Goal: Transaction & Acquisition: Purchase product/service

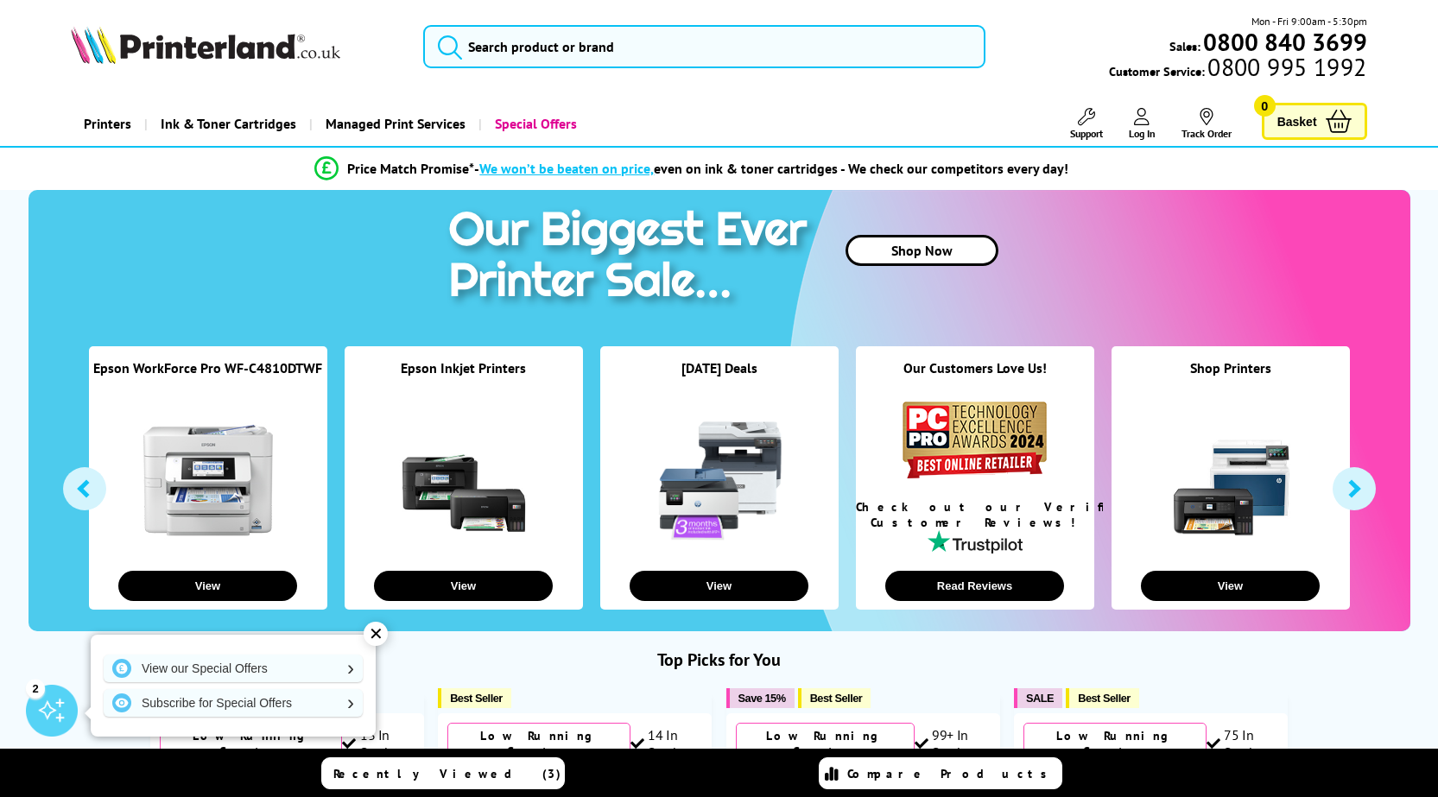
click at [85, 128] on link "Printers" at bounding box center [107, 124] width 73 height 44
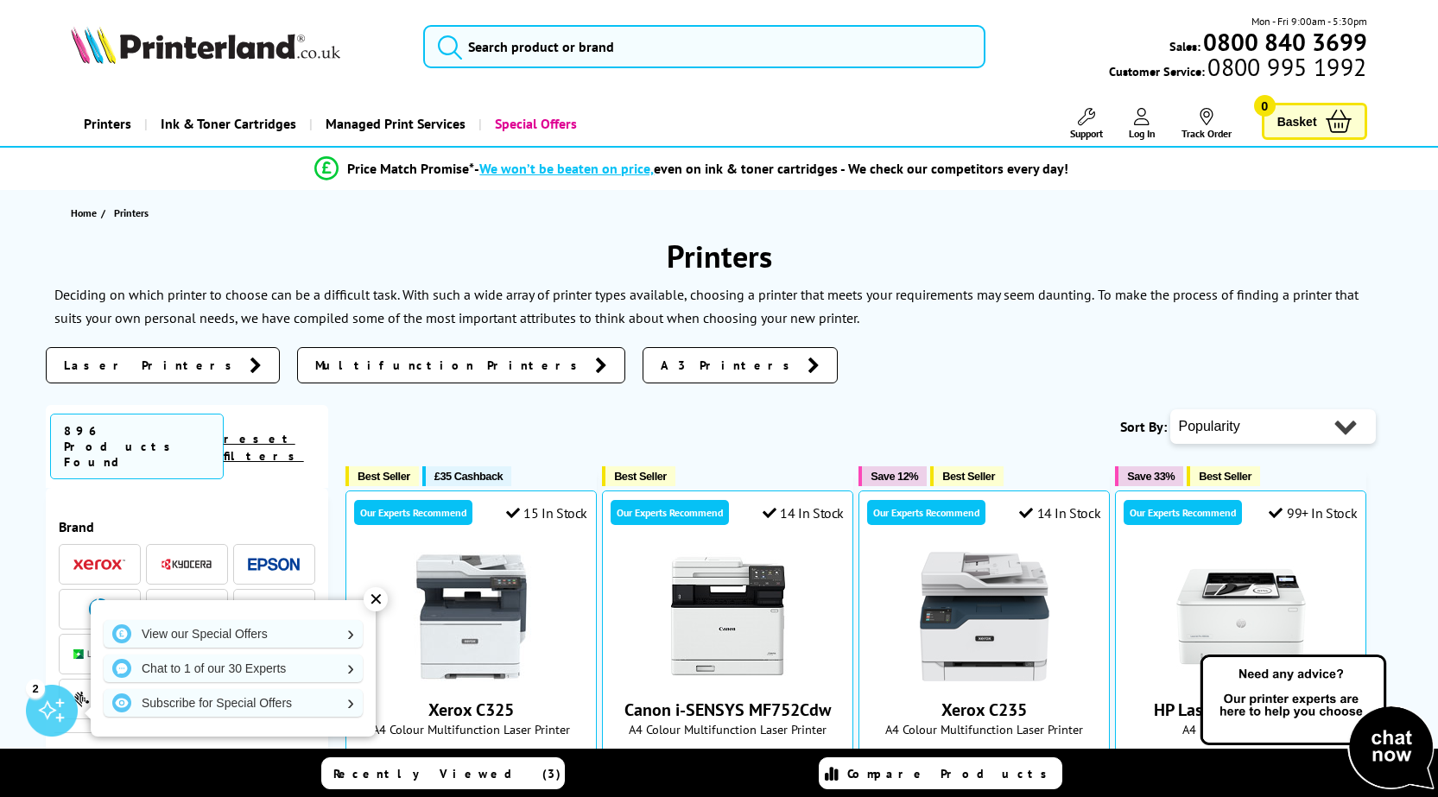
scroll to position [173, 0]
click at [660, 372] on span "A3 Printers" at bounding box center [729, 365] width 138 height 17
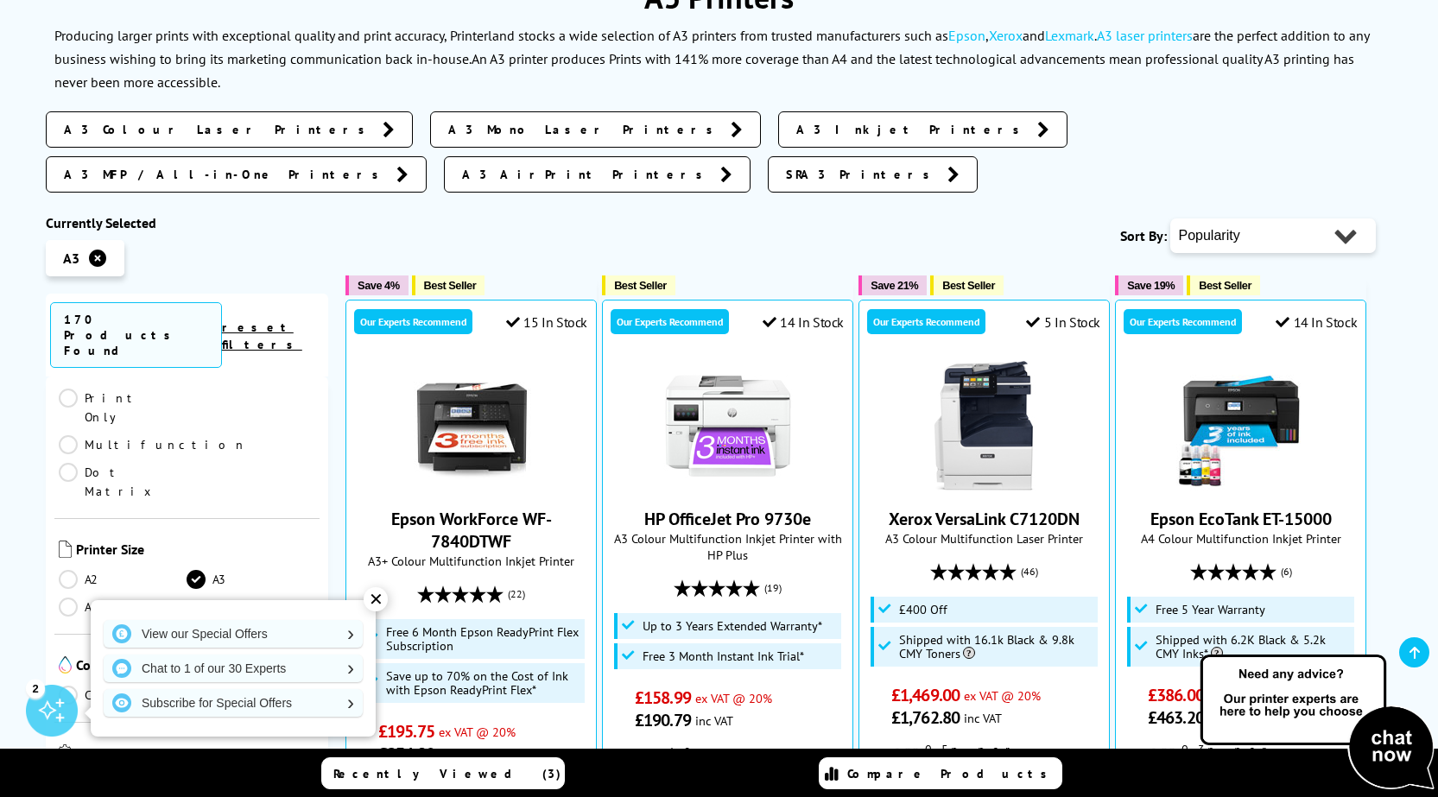
scroll to position [432, 0]
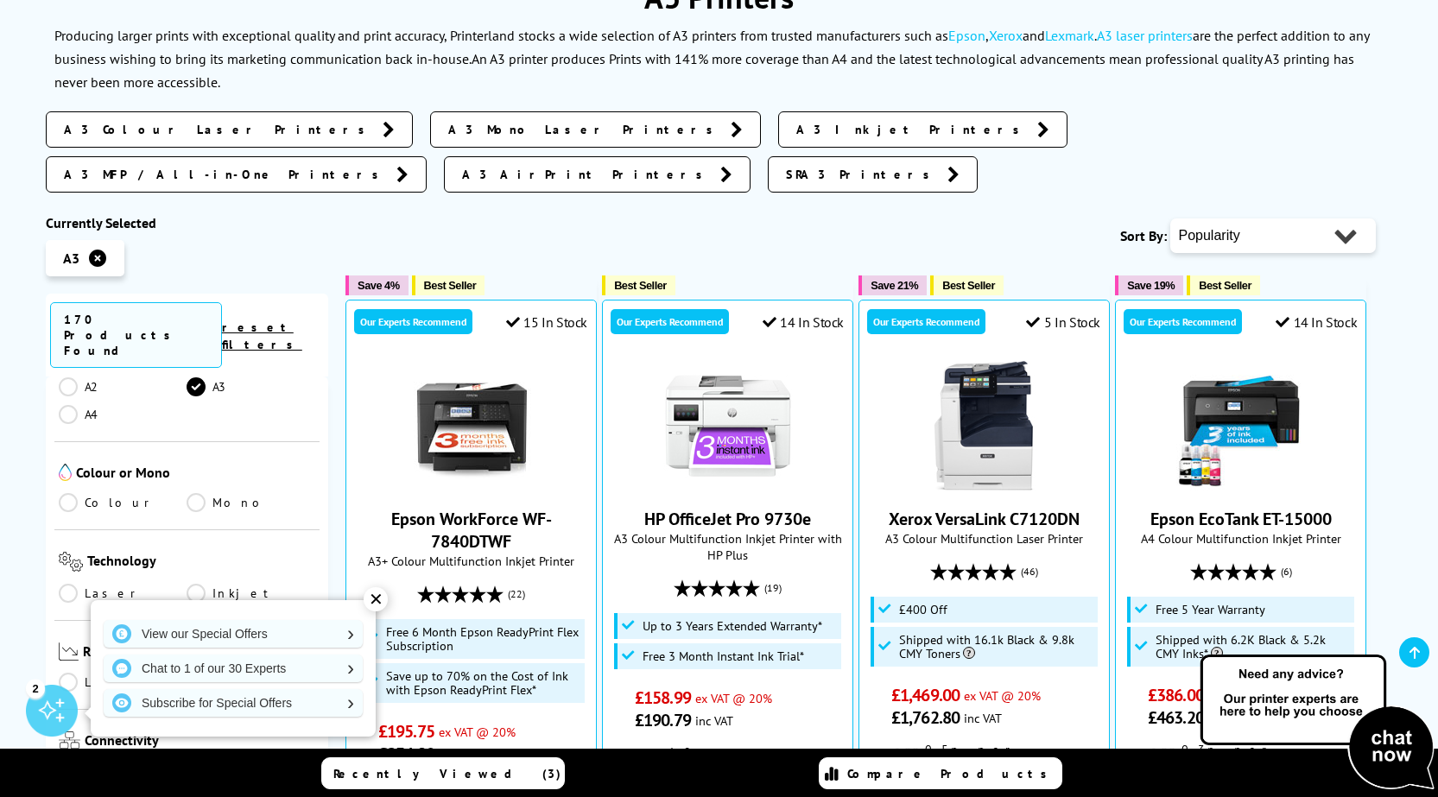
click at [195, 584] on link "Inkjet" at bounding box center [250, 593] width 129 height 19
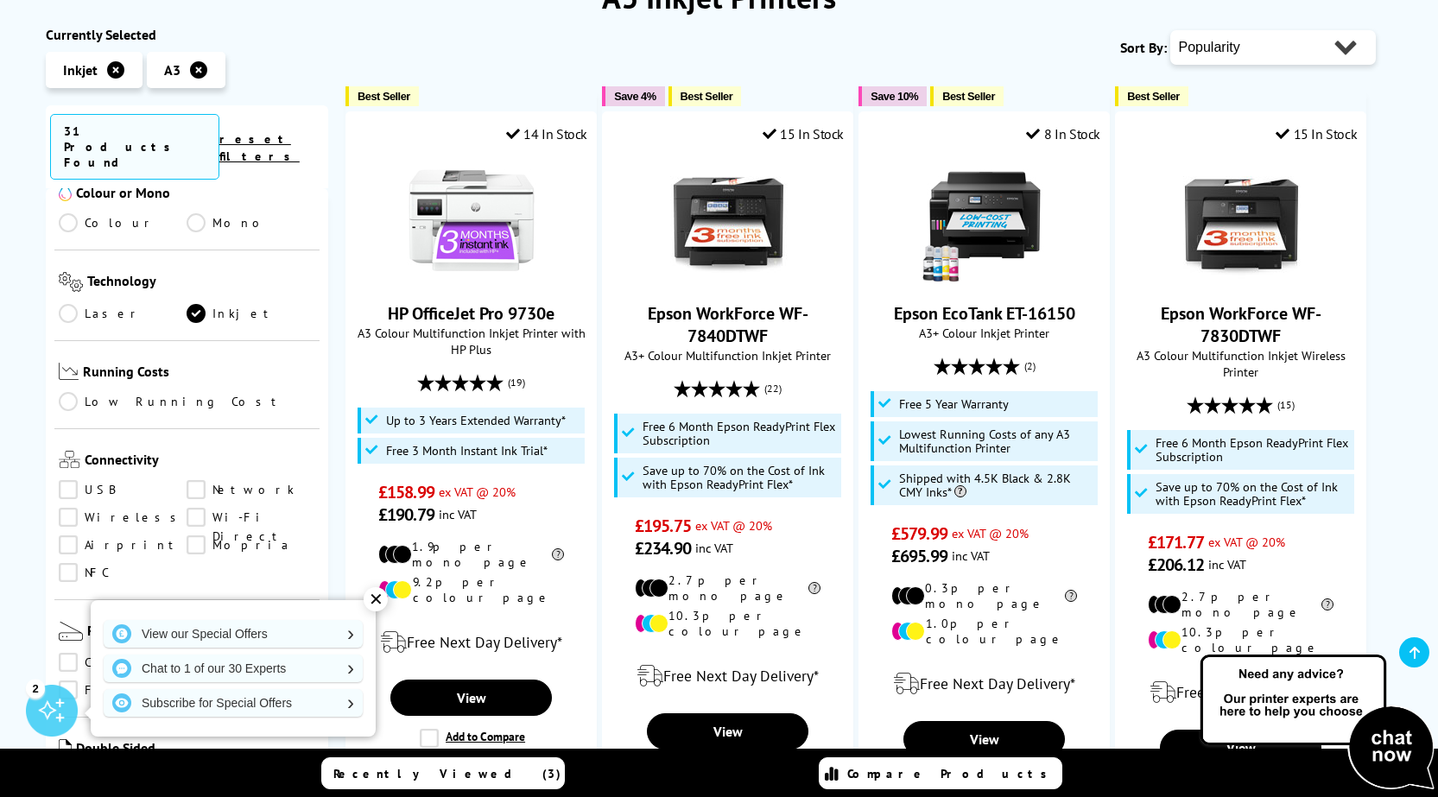
scroll to position [518, 0]
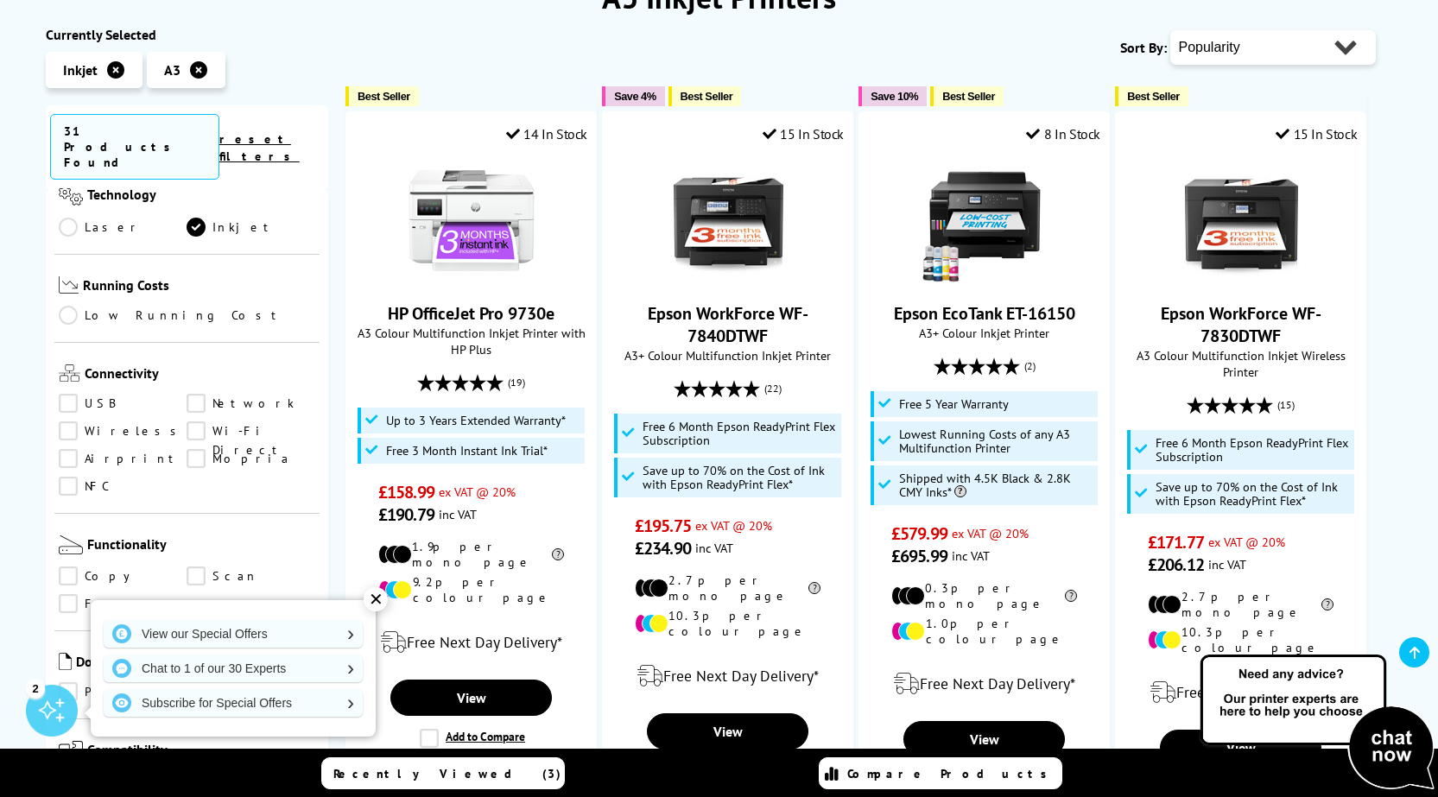
click at [77, 566] on link "Copy" at bounding box center [123, 575] width 129 height 19
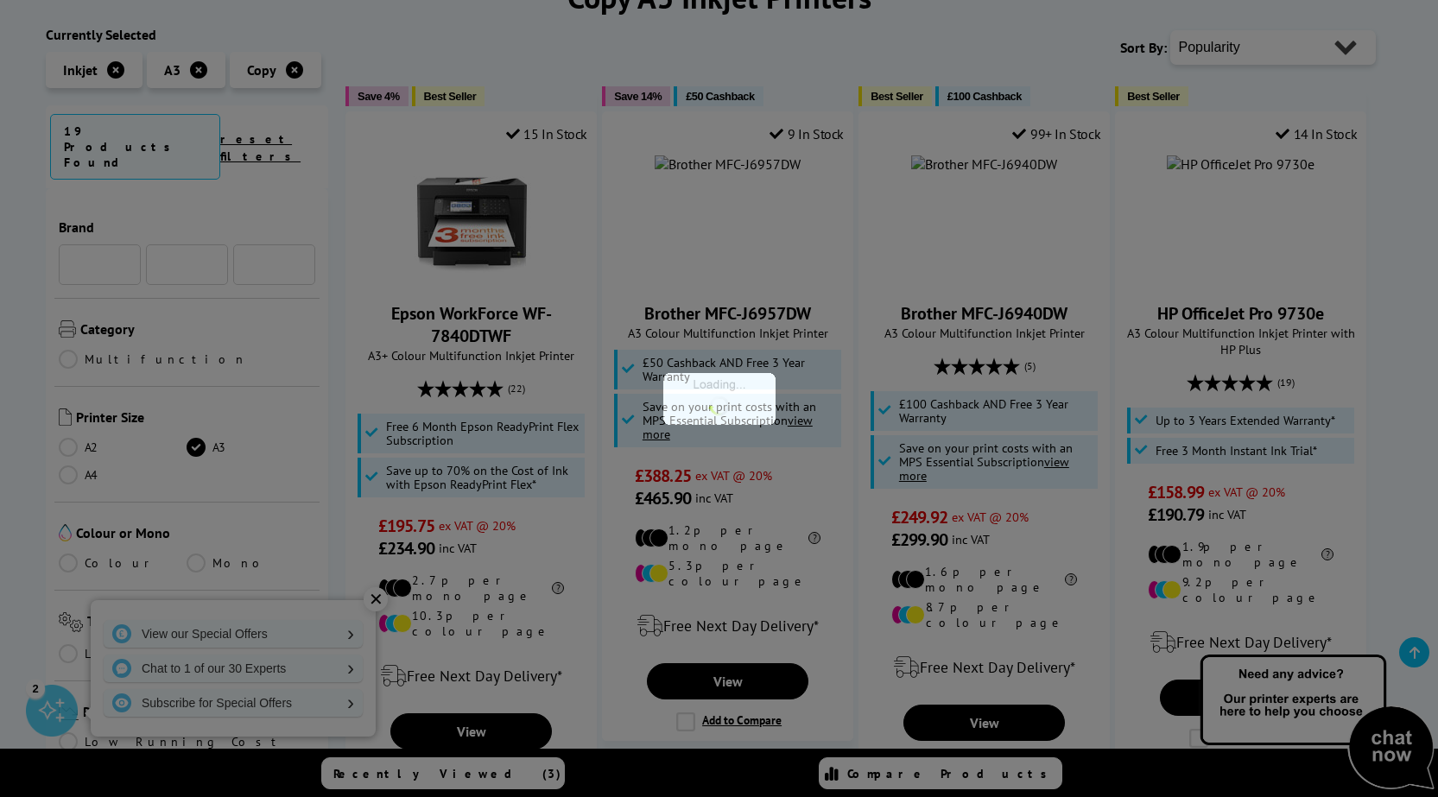
scroll to position [518, 0]
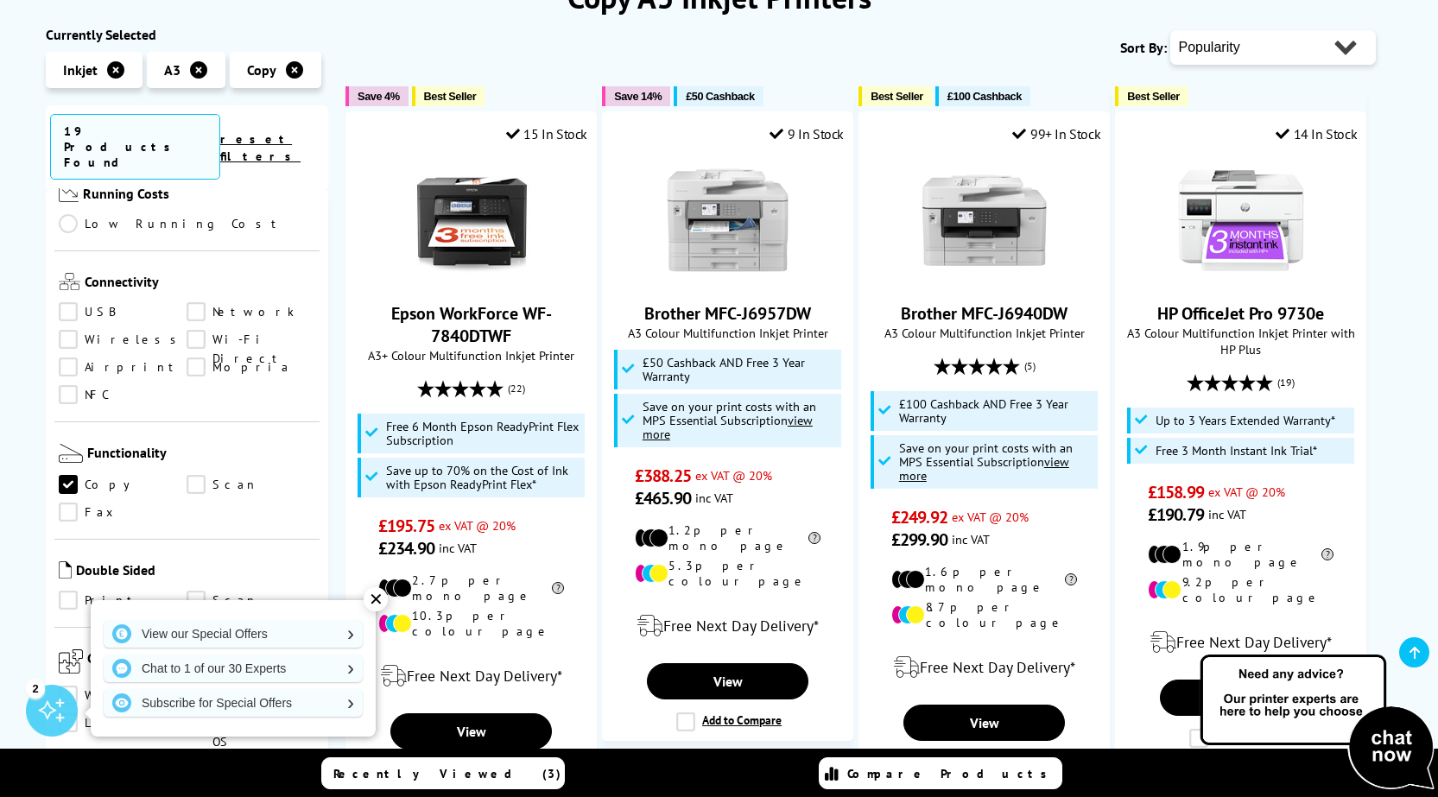
click at [195, 475] on link "Scan" at bounding box center [250, 484] width 129 height 19
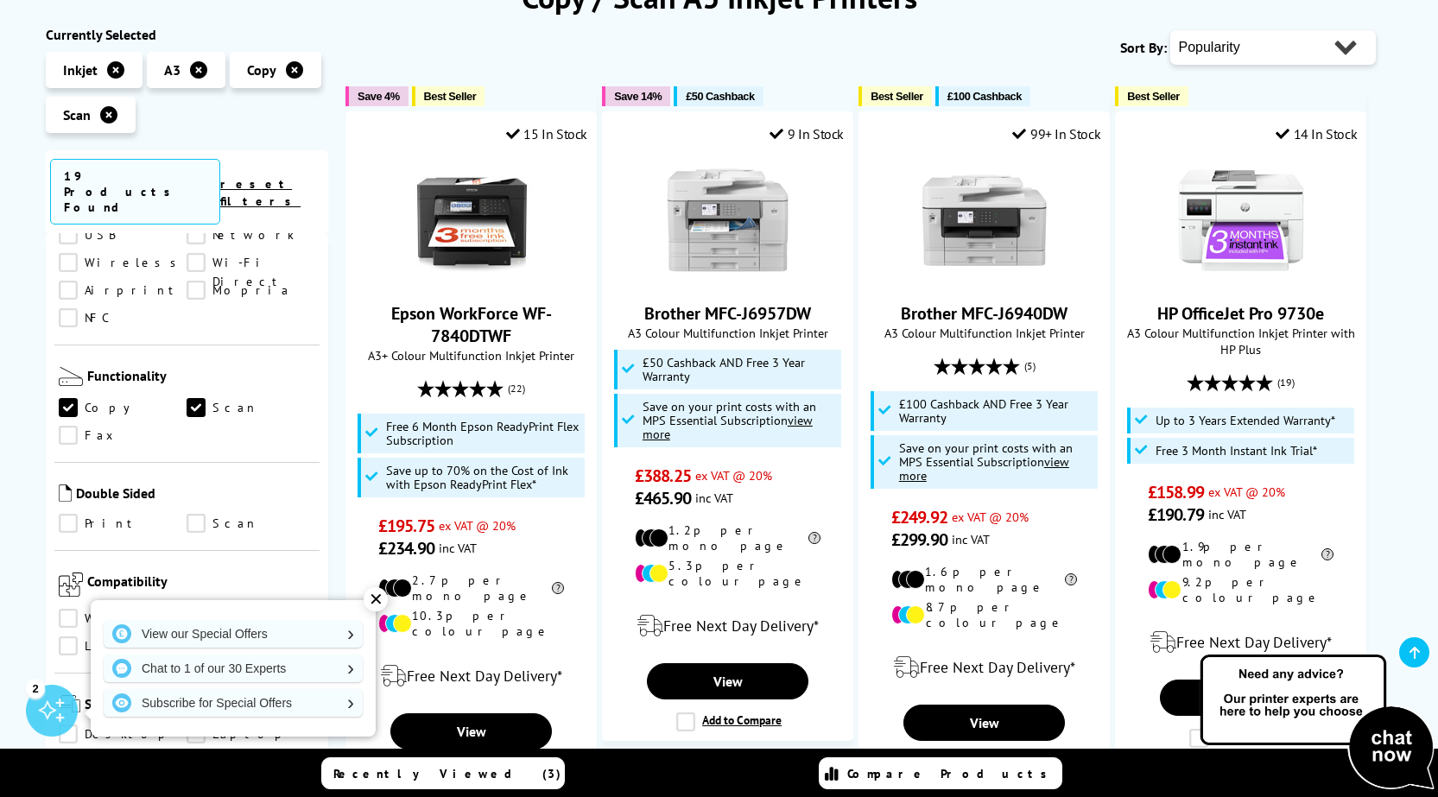
scroll to position [691, 0]
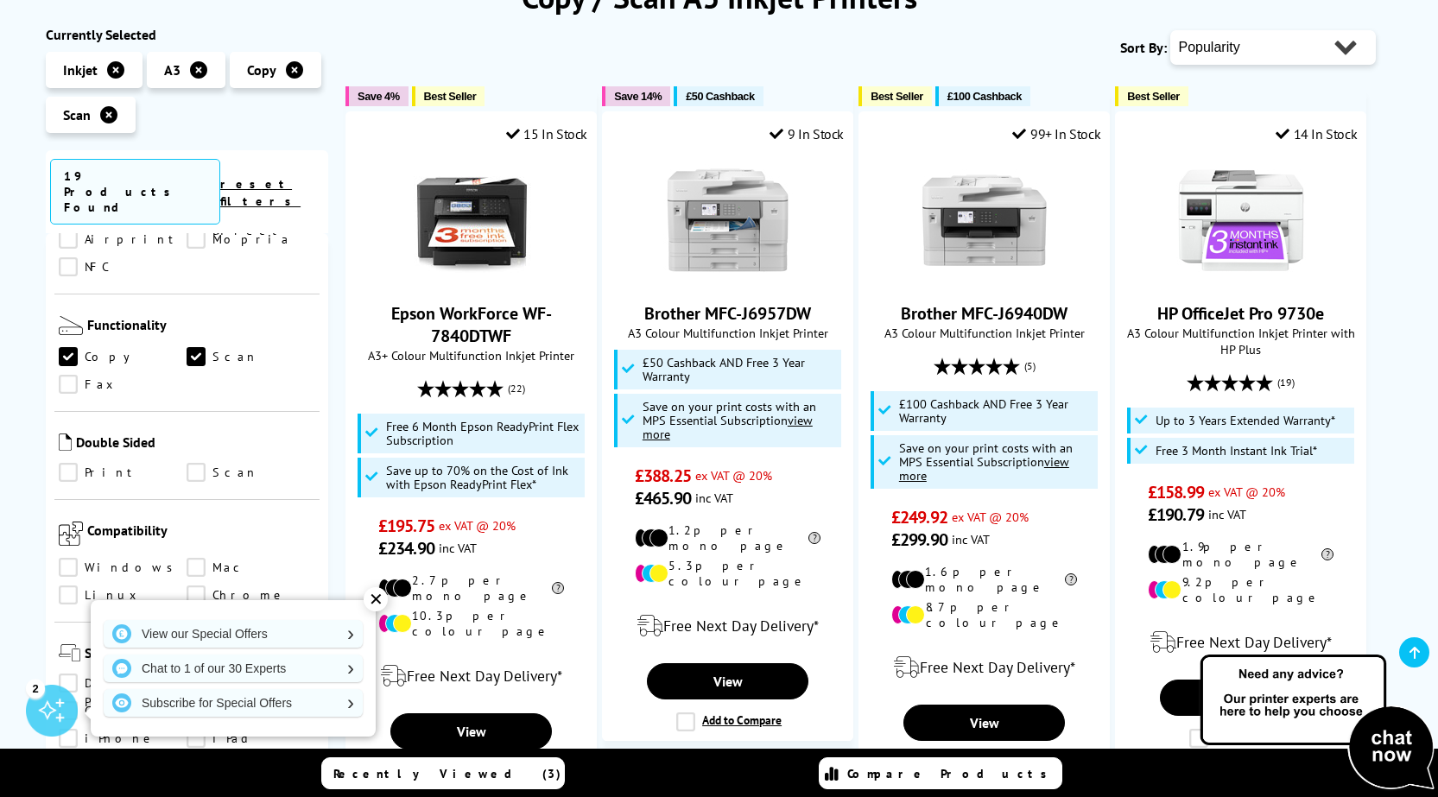
click at [67, 463] on link "Print" at bounding box center [123, 472] width 129 height 19
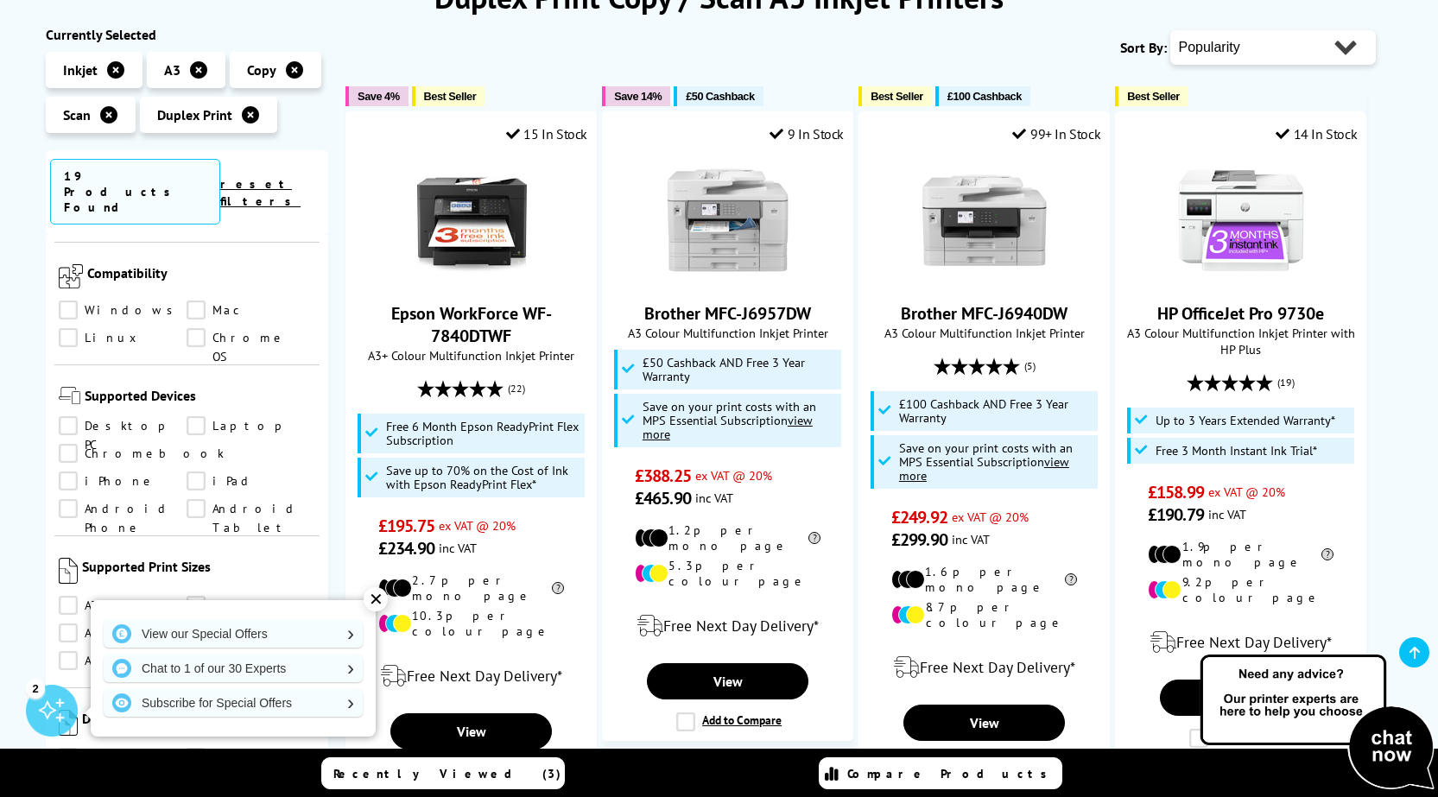
scroll to position [950, 0]
click at [35, 701] on div "2" at bounding box center [52, 711] width 52 height 52
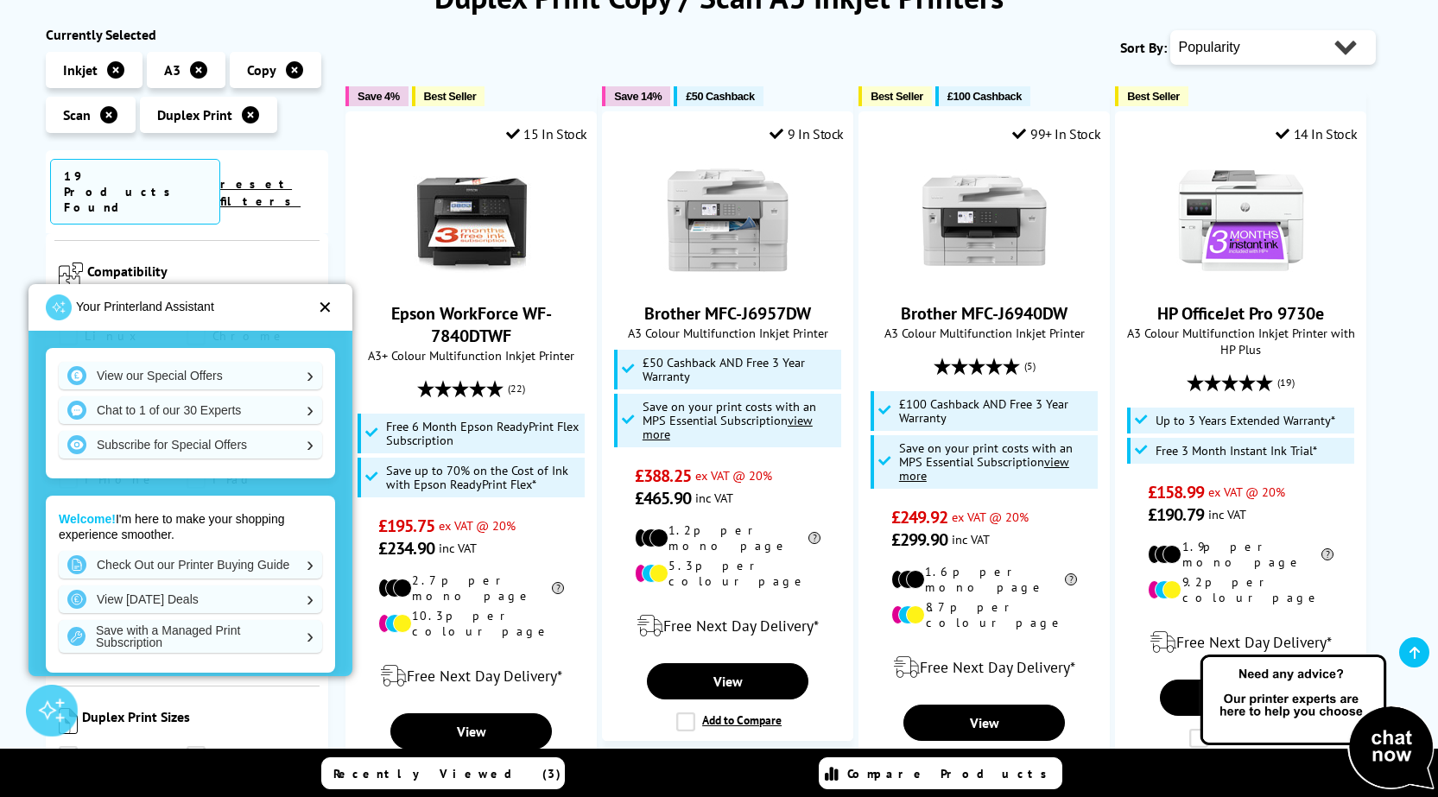
click at [323, 303] on div "✕" at bounding box center [325, 307] width 15 height 17
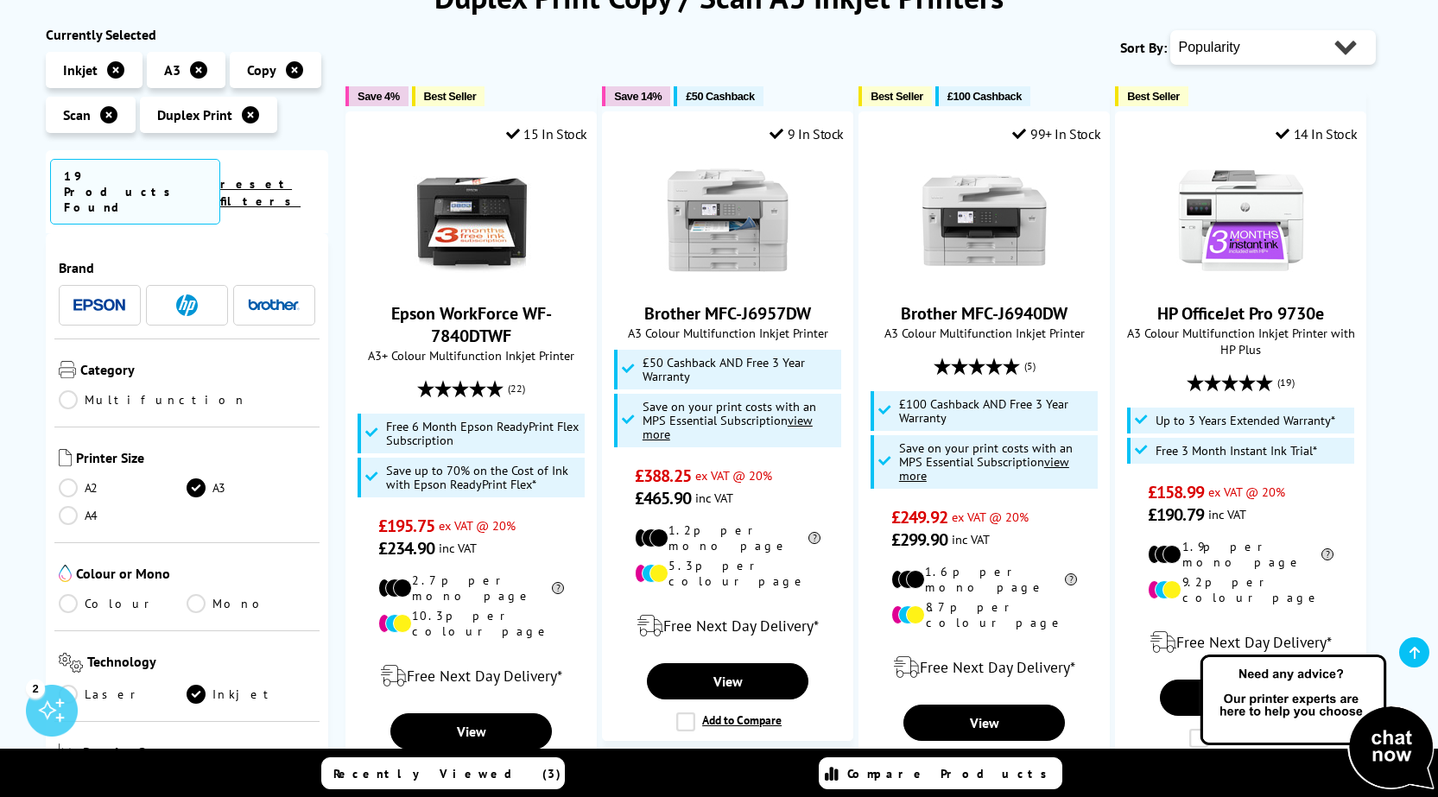
scroll to position [0, 0]
click at [66, 395] on link "Multifunction" at bounding box center [153, 404] width 188 height 19
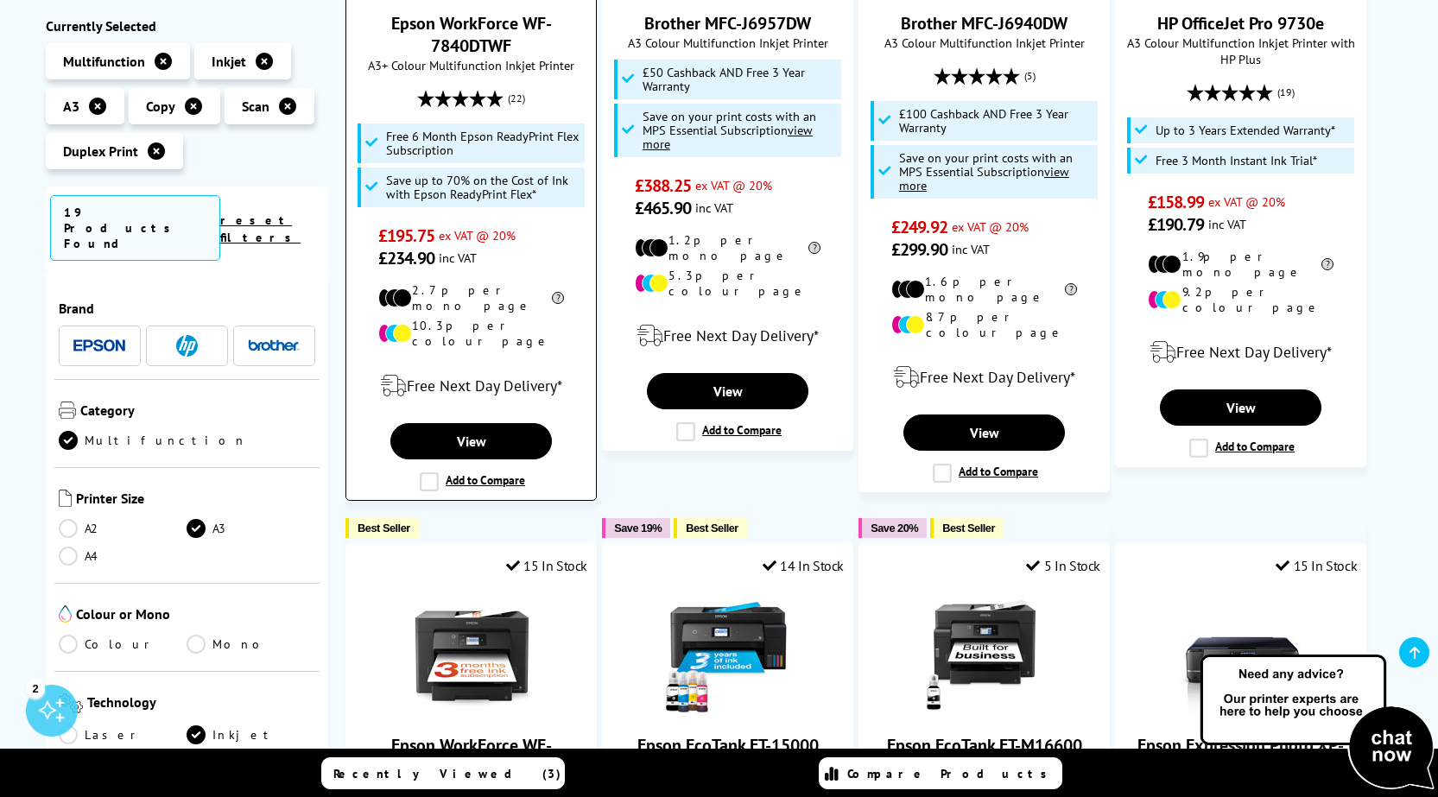
scroll to position [345, 0]
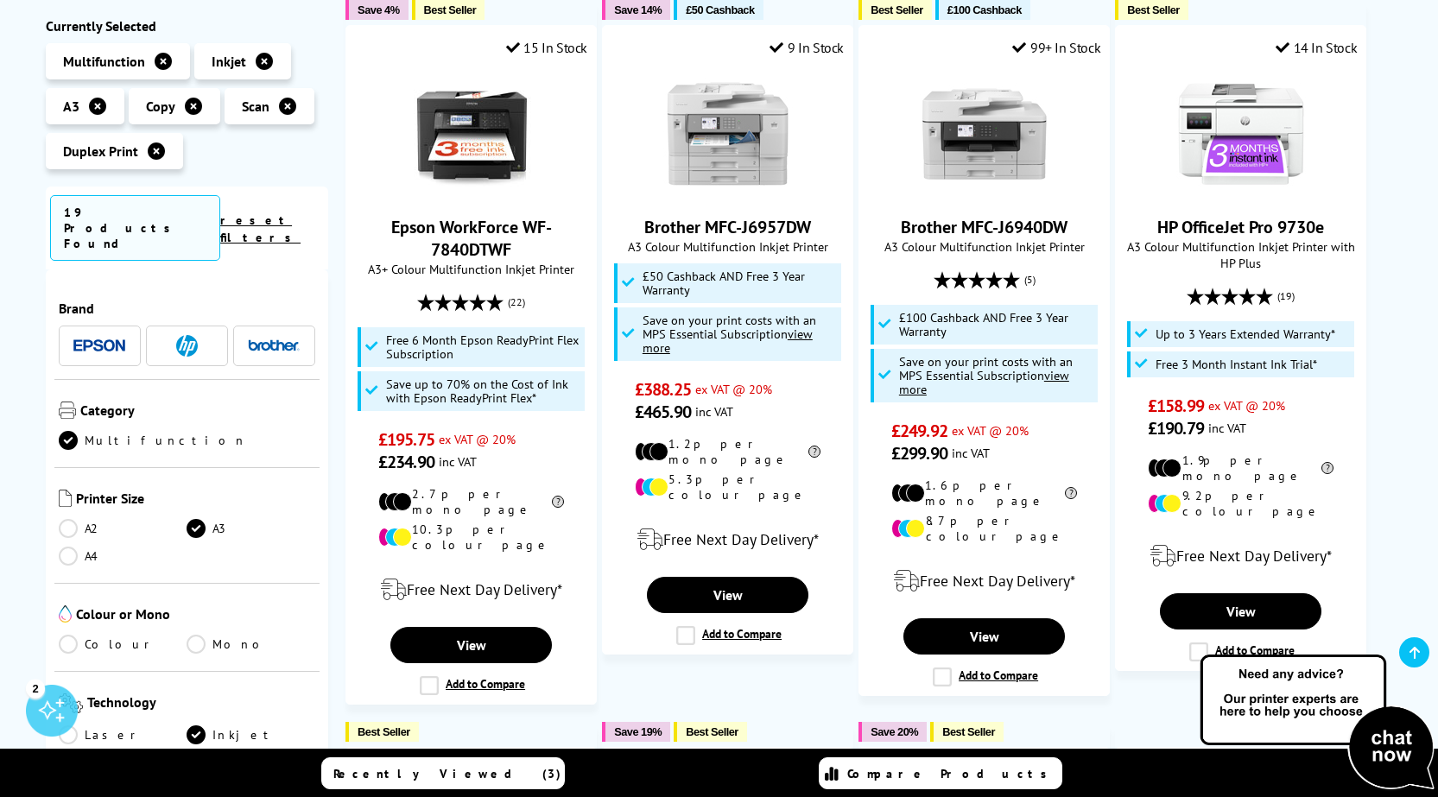
drag, startPoint x: 772, startPoint y: 224, endPoint x: 1404, endPoint y: 397, distance: 655.4
